Goal: Information Seeking & Learning: Check status

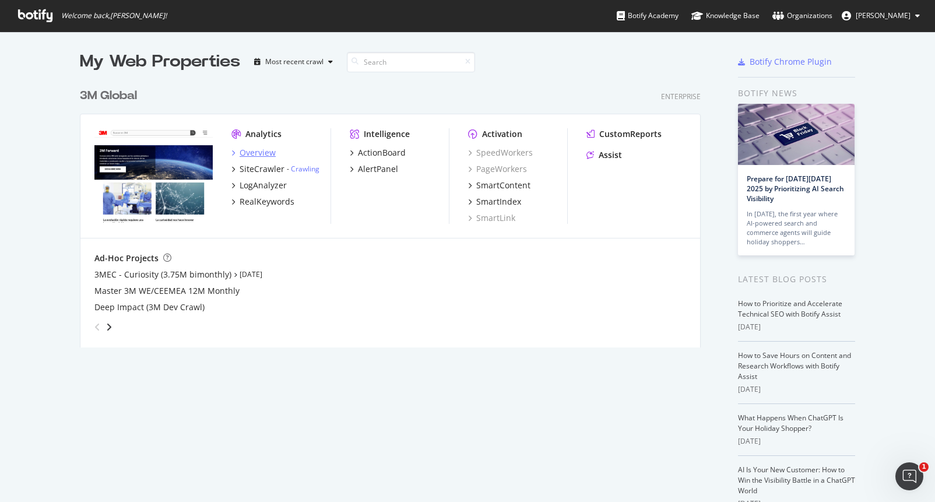
click at [262, 154] on div "Overview" at bounding box center [257, 153] width 36 height 12
